Goal: Task Accomplishment & Management: Manage account settings

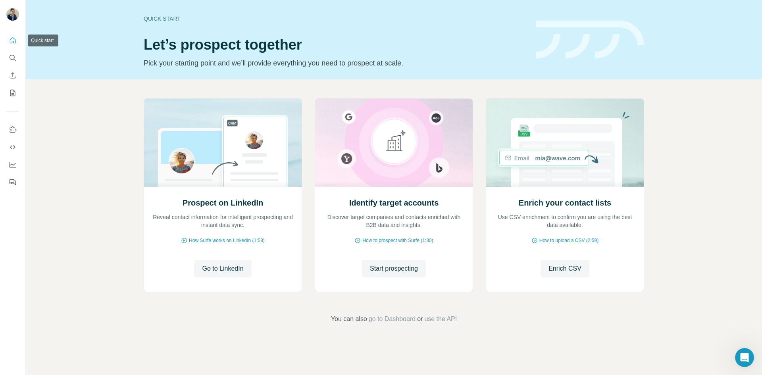
click at [12, 38] on icon "Quick start" at bounding box center [13, 41] width 8 height 8
click at [14, 42] on icon "Quick start" at bounding box center [13, 41] width 8 height 8
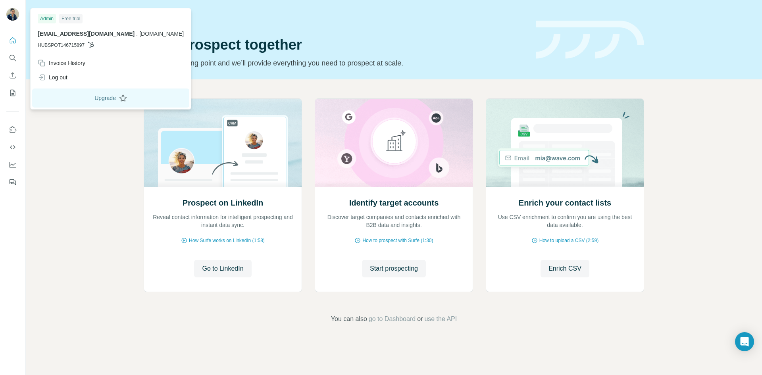
click at [107, 99] on button "Upgrade" at bounding box center [110, 97] width 157 height 19
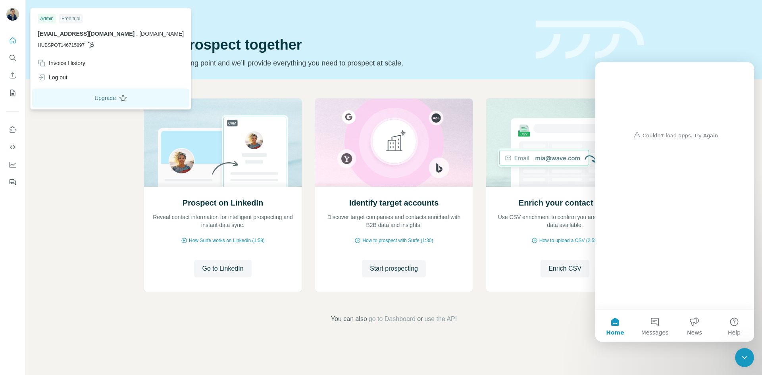
click at [106, 94] on button "Upgrade" at bounding box center [110, 97] width 157 height 19
